Goal: Information Seeking & Learning: Understand process/instructions

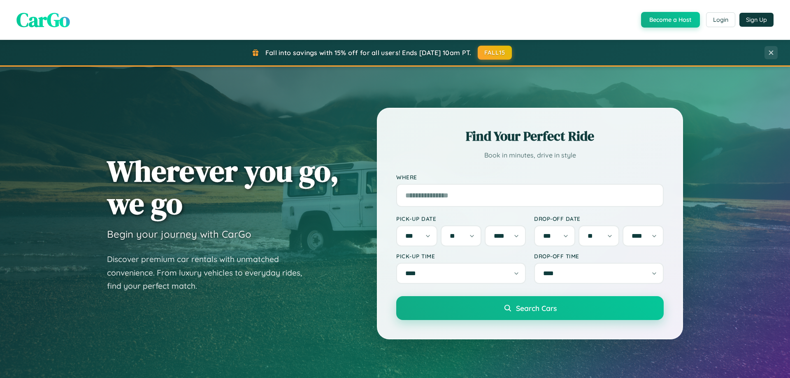
select select "*"
select select "**"
select select "****"
select select "*"
select select "**"
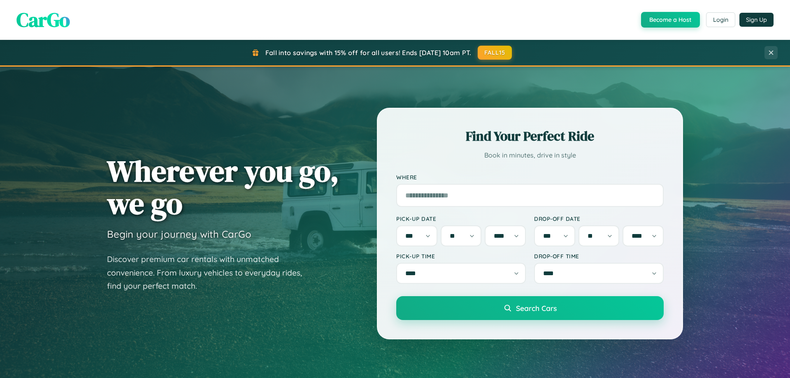
select select "****"
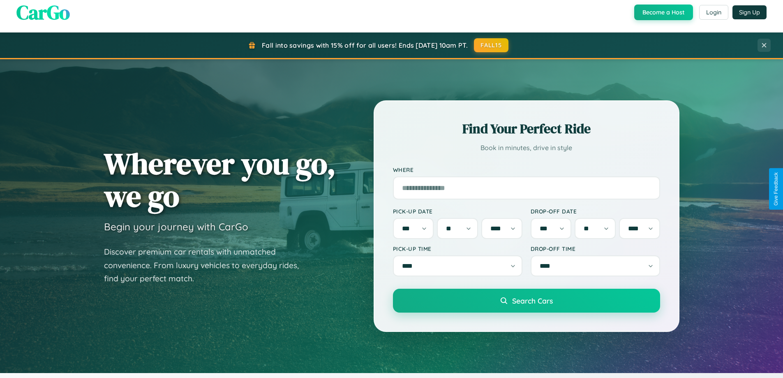
scroll to position [354, 0]
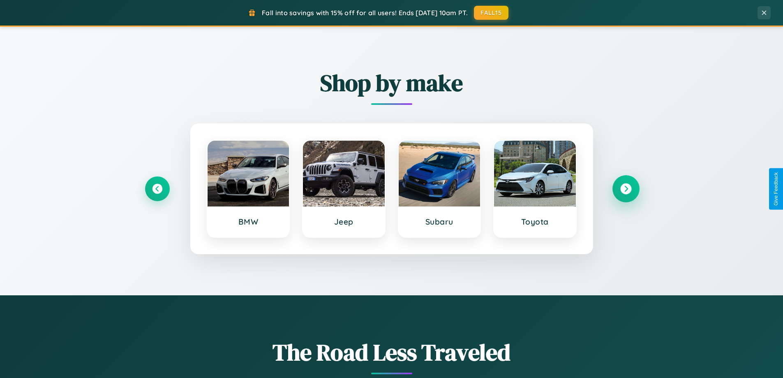
click at [626, 189] on icon at bounding box center [626, 188] width 11 height 11
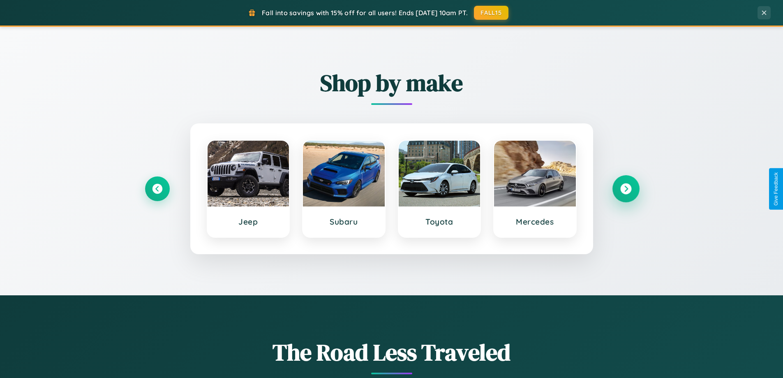
click at [626, 189] on icon at bounding box center [626, 188] width 11 height 11
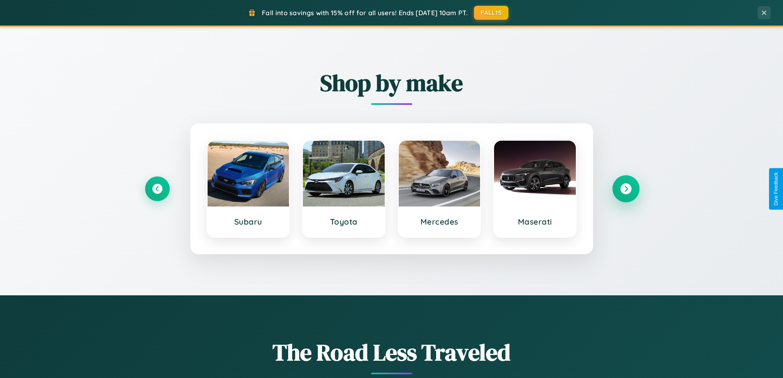
scroll to position [1321, 0]
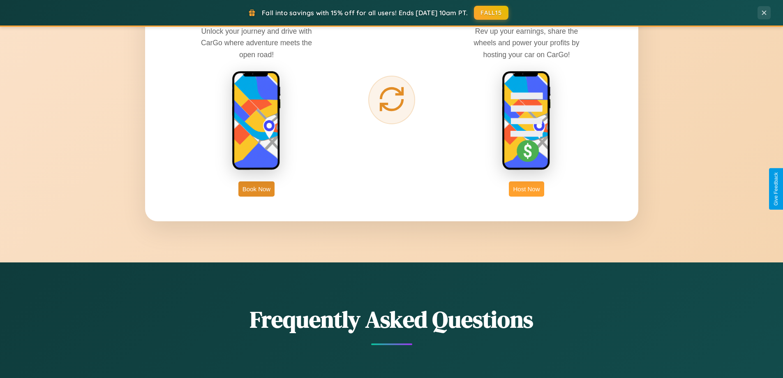
click at [527, 189] on button "Host Now" at bounding box center [526, 188] width 35 height 15
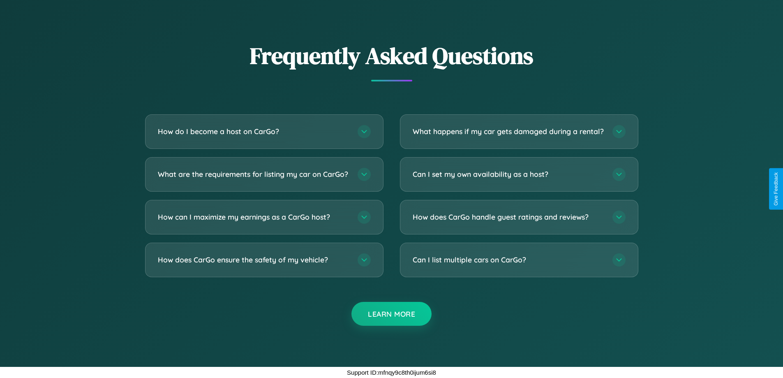
scroll to position [1112, 0]
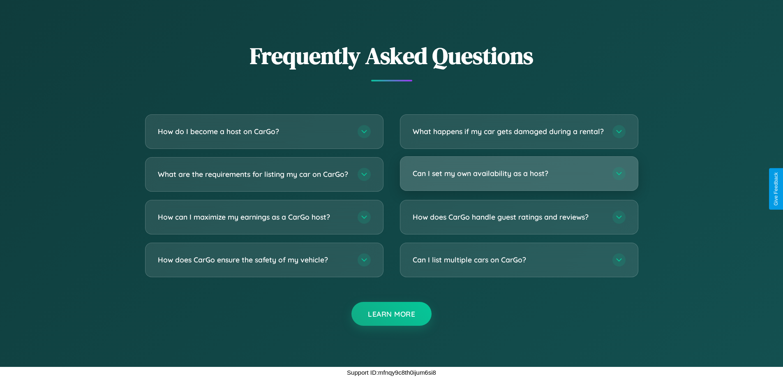
click at [519, 173] on h3 "Can I set my own availability as a host?" at bounding box center [509, 173] width 192 height 10
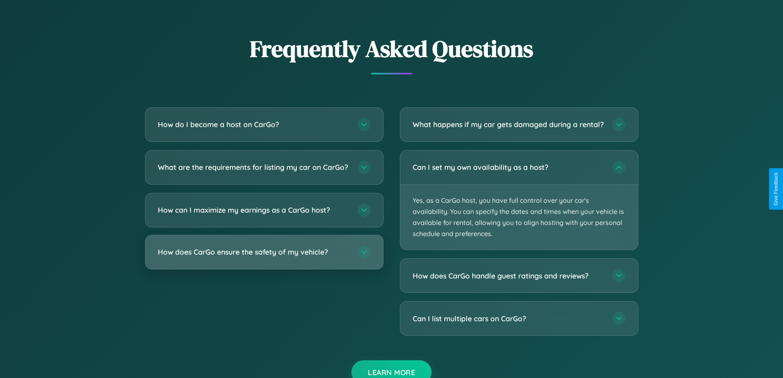
click at [264, 257] on h3 "How does CarGo ensure the safety of my vehicle?" at bounding box center [254, 252] width 192 height 10
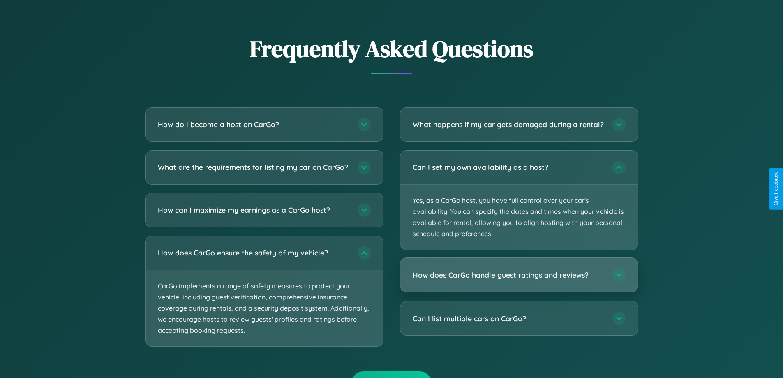
click at [519, 280] on h3 "How does CarGo handle guest ratings and reviews?" at bounding box center [509, 275] width 192 height 10
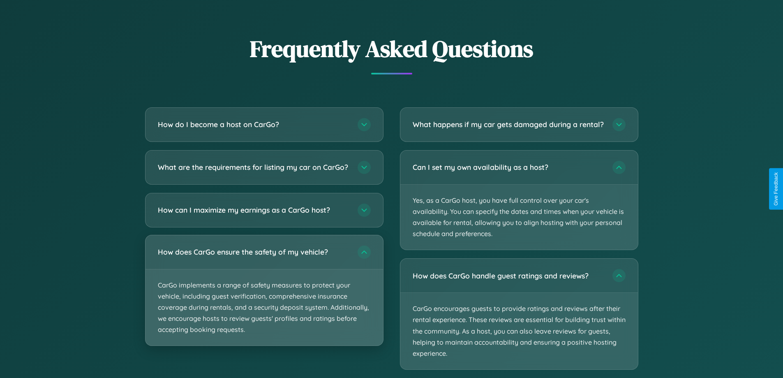
click at [264, 298] on p "CarGo implements a range of safety measures to protect your vehicle, including …" at bounding box center [265, 307] width 238 height 76
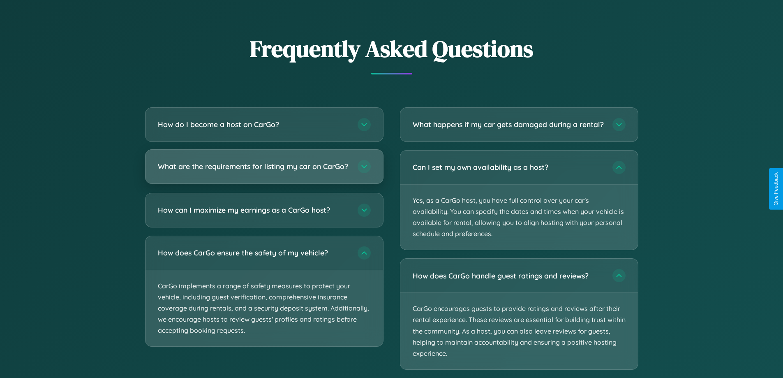
click at [264, 170] on h3 "What are the requirements for listing my car on CarGo?" at bounding box center [254, 166] width 192 height 10
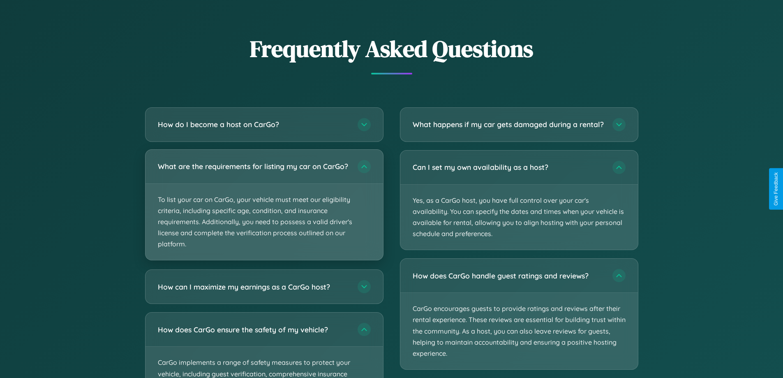
click at [264, 208] on p "To list your car on CarGo, your vehicle must meet our eligibility criteria, inc…" at bounding box center [265, 222] width 238 height 76
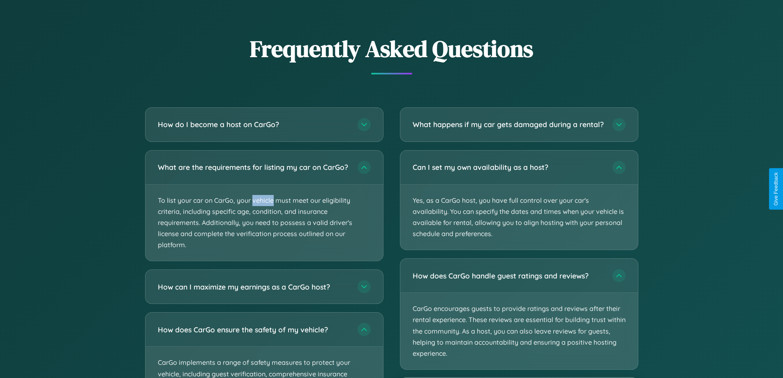
scroll to position [1153, 0]
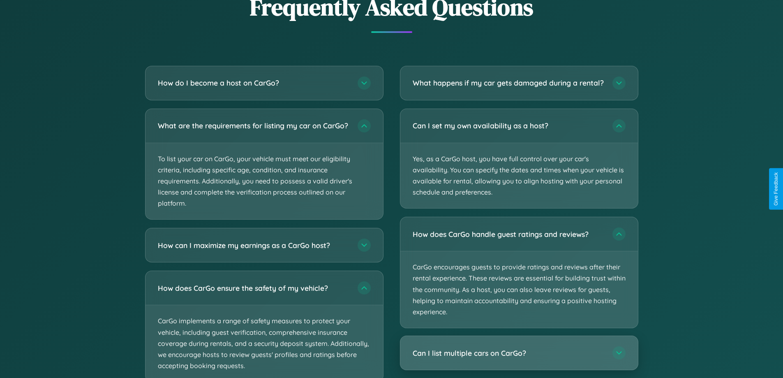
click at [519, 358] on h3 "Can I list multiple cars on CarGo?" at bounding box center [509, 353] width 192 height 10
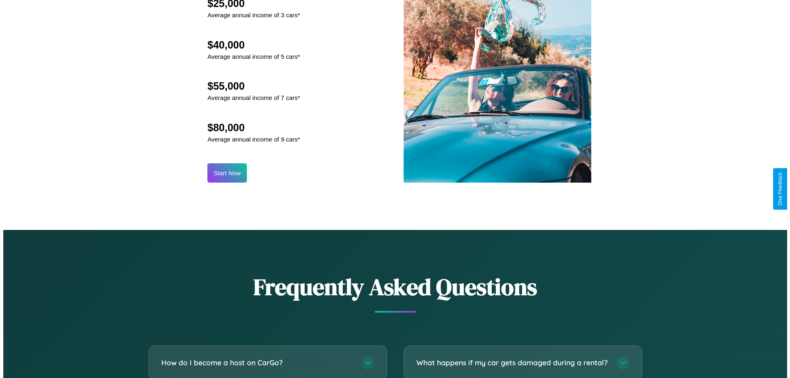
scroll to position [857, 0]
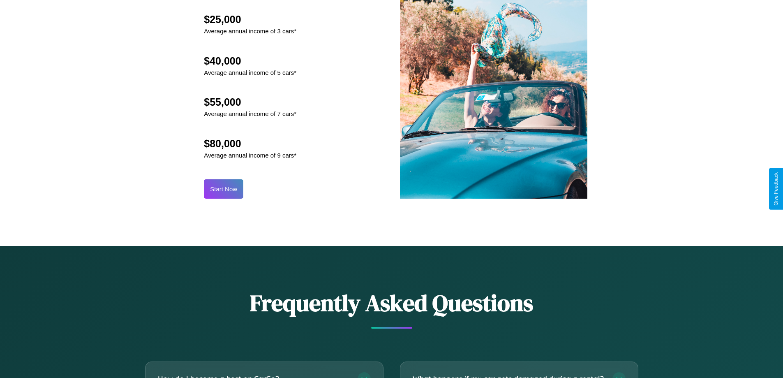
click at [224, 189] on button "Start Now" at bounding box center [223, 188] width 39 height 19
